Goal: Transaction & Acquisition: Purchase product/service

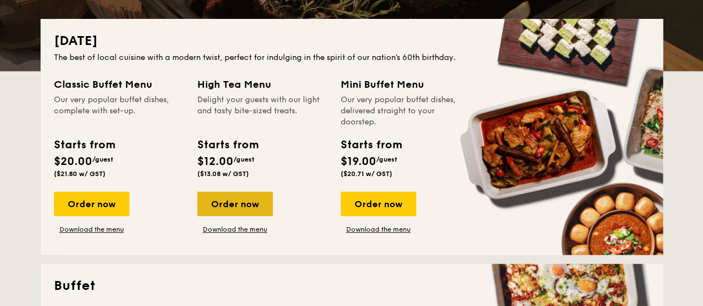
scroll to position [241, 0]
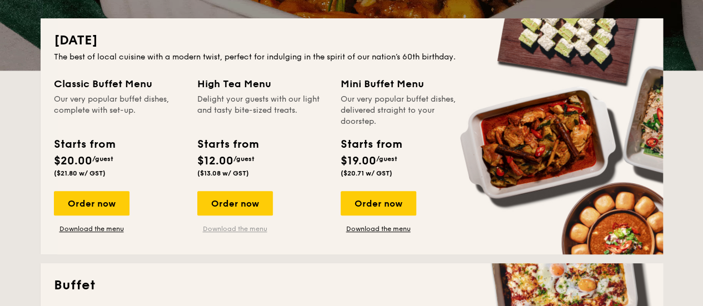
click at [229, 227] on link "Download the menu" at bounding box center [235, 229] width 76 height 9
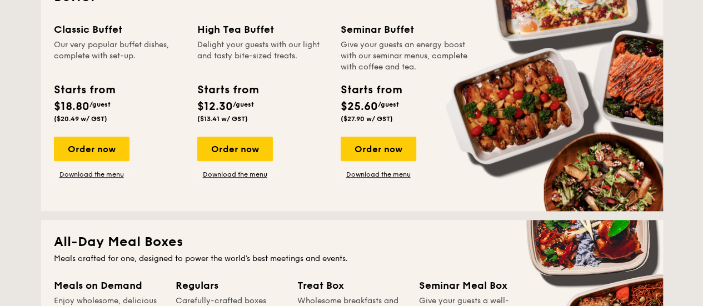
scroll to position [537, 0]
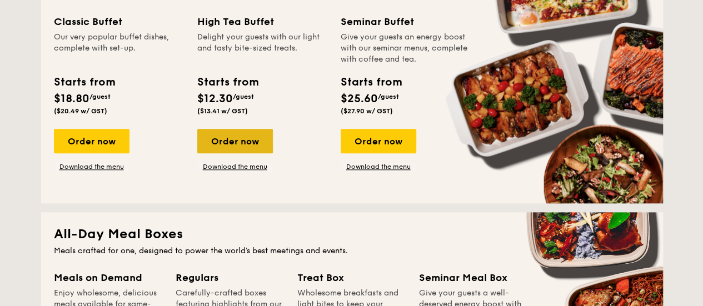
click at [229, 138] on div "Order now" at bounding box center [235, 141] width 76 height 24
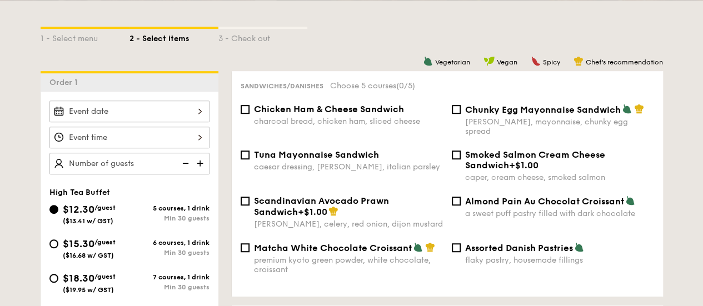
scroll to position [259, 0]
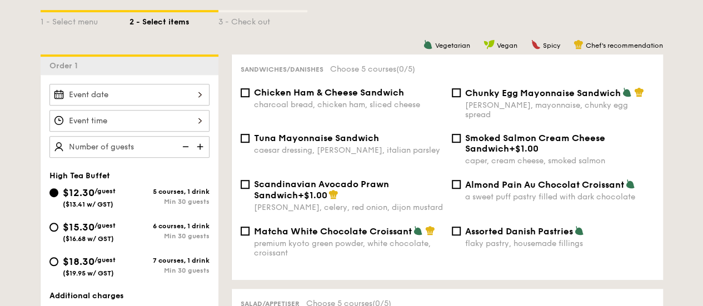
click at [201, 143] on img at bounding box center [201, 146] width 17 height 21
type input "20 guests"
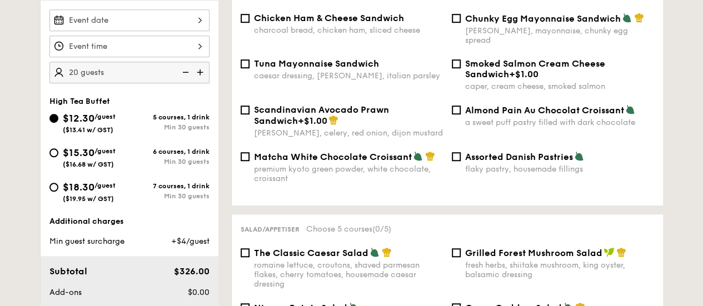
scroll to position [408, 0]
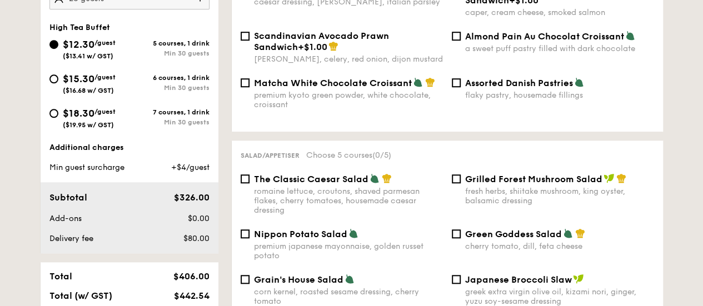
click at [75, 45] on span "$12.30" at bounding box center [79, 44] width 32 height 12
click at [58, 45] on input "$12.30 /guest ($13.41 w/ GST) 5 courses, 1 drink Min 30 guests" at bounding box center [53, 44] width 9 height 9
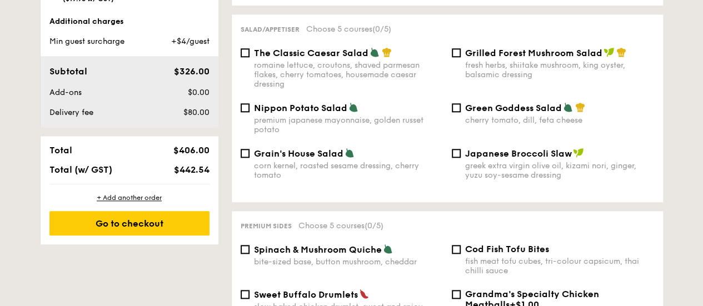
scroll to position [556, 0]
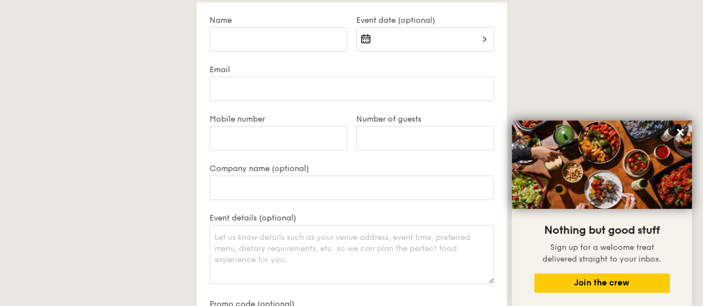
scroll to position [2290, 0]
